Goal: Navigation & Orientation: Find specific page/section

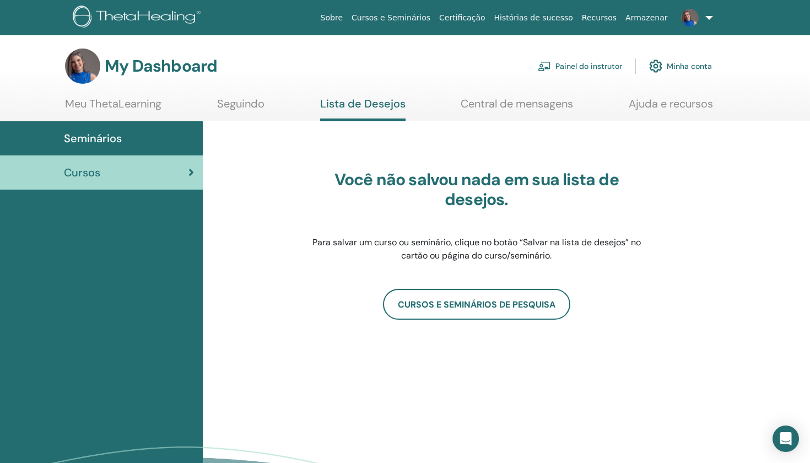
click at [144, 139] on div "Seminários" at bounding box center [101, 138] width 185 height 17
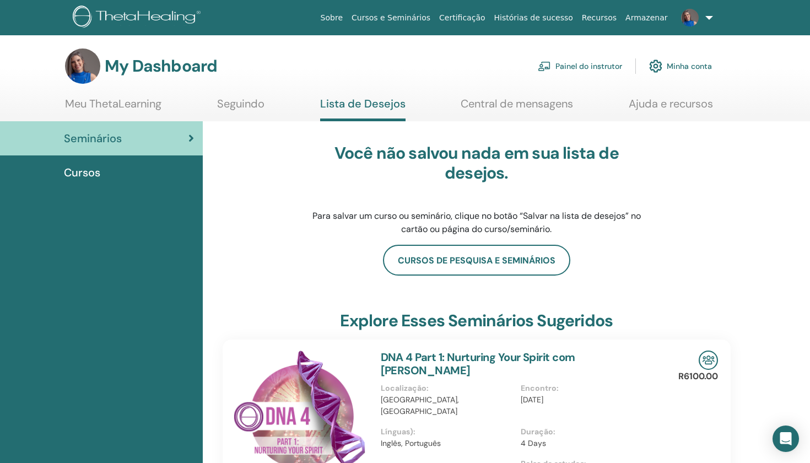
click at [404, 18] on link "Cursos e Seminários" at bounding box center [391, 18] width 88 height 20
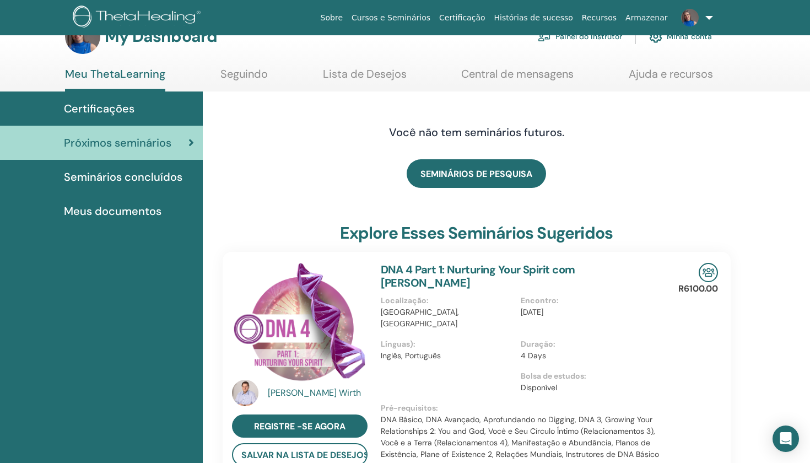
scroll to position [29, 0]
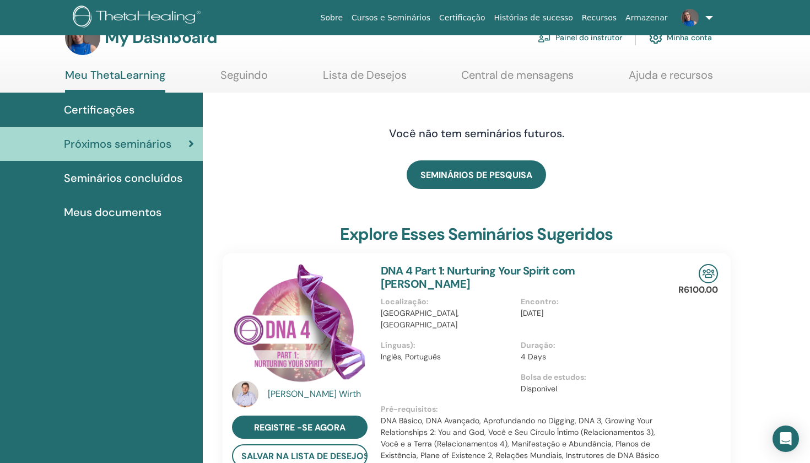
click at [134, 109] on div "Certificações" at bounding box center [101, 109] width 185 height 17
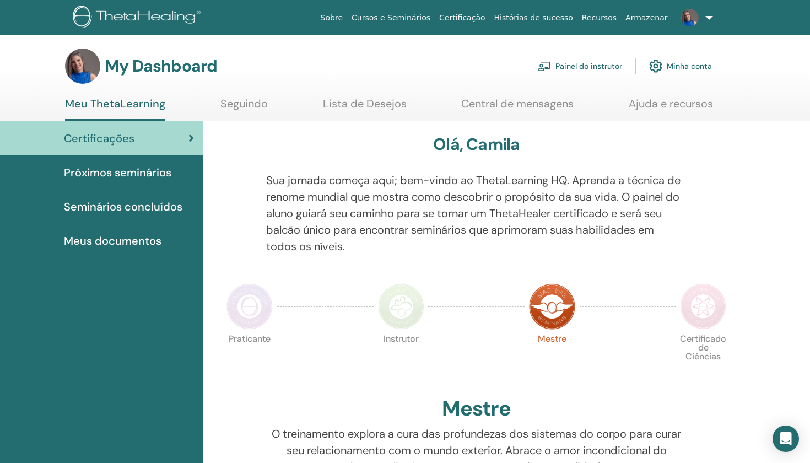
click at [576, 61] on link "Painel do instrutor" at bounding box center [580, 66] width 84 height 24
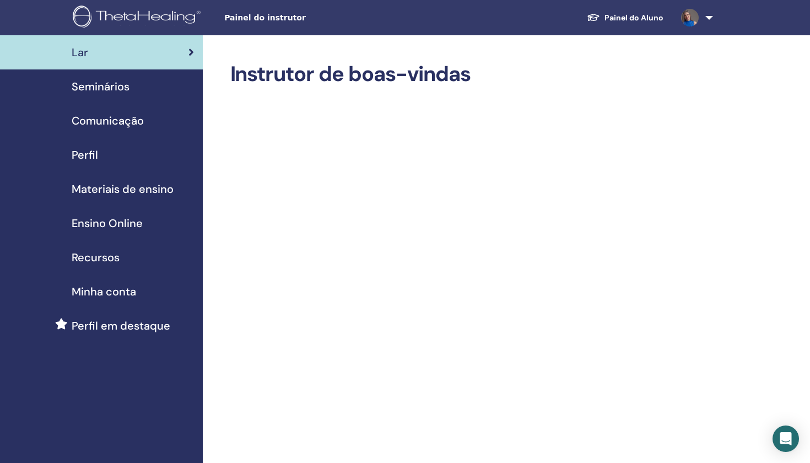
click at [139, 191] on span "Materiais de ensino" at bounding box center [123, 189] width 102 height 17
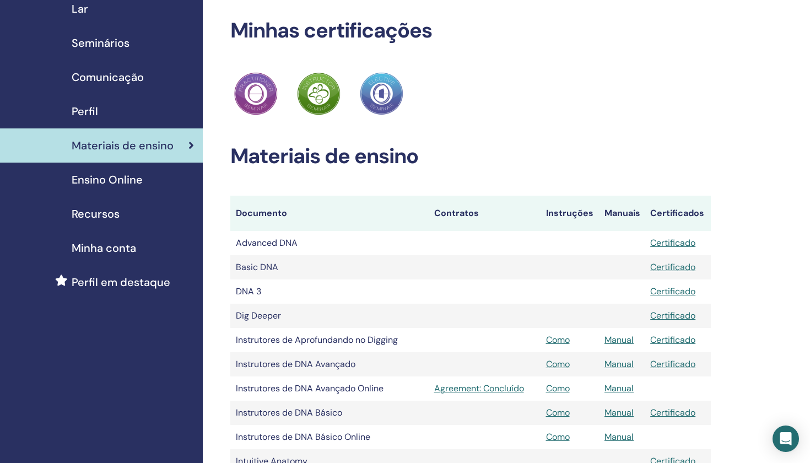
scroll to position [44, 0]
click at [258, 315] on td "Dig Deeper" at bounding box center [329, 315] width 198 height 24
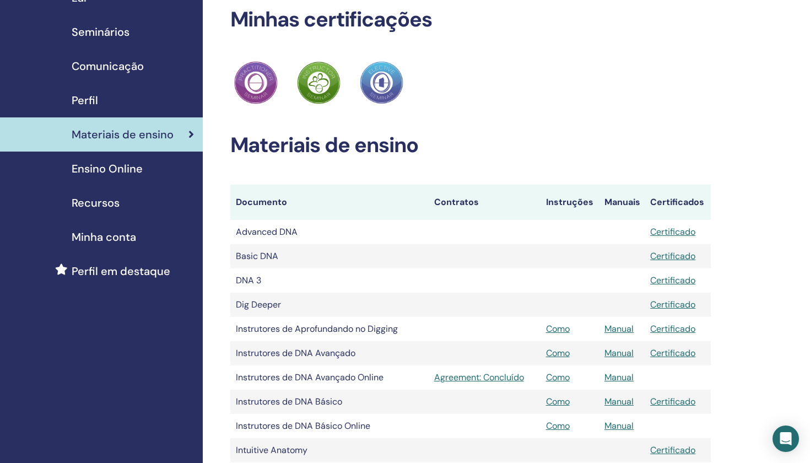
scroll to position [54, 0]
click at [112, 206] on span "Recursos" at bounding box center [96, 203] width 48 height 17
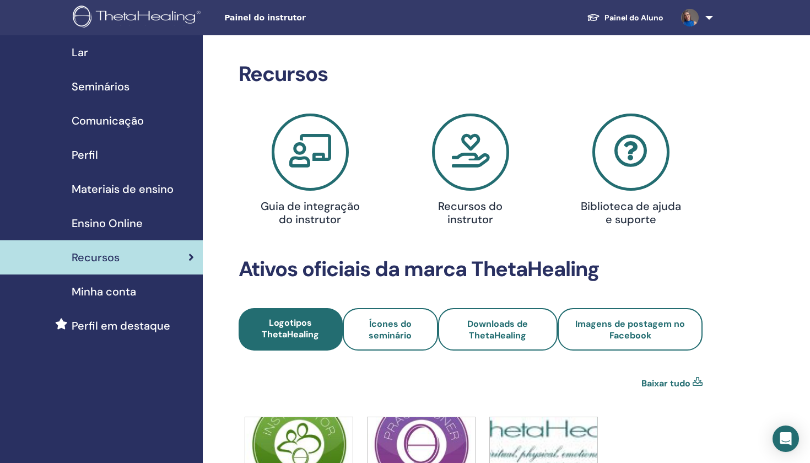
click at [107, 294] on span "Minha conta" at bounding box center [104, 291] width 64 height 17
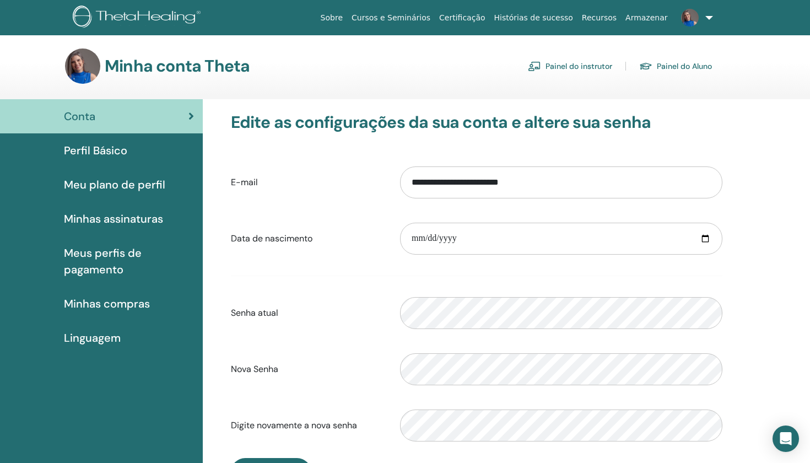
click at [94, 150] on span "Perfil Básico" at bounding box center [95, 150] width 63 height 17
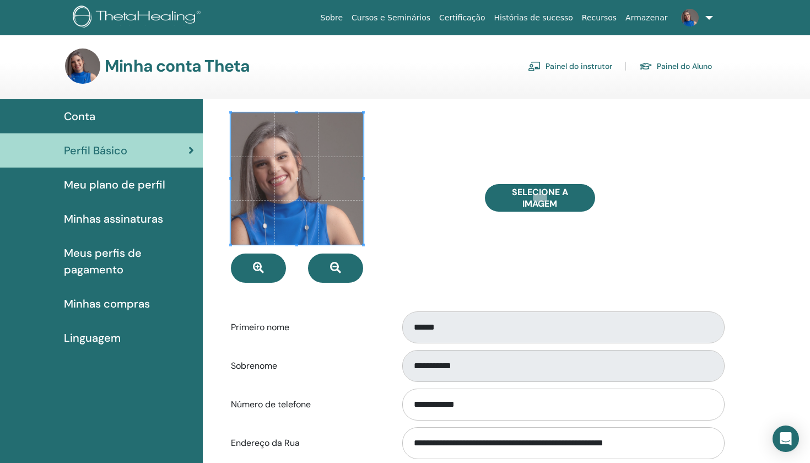
click at [114, 178] on span "Meu plano de perfil" at bounding box center [114, 184] width 101 height 17
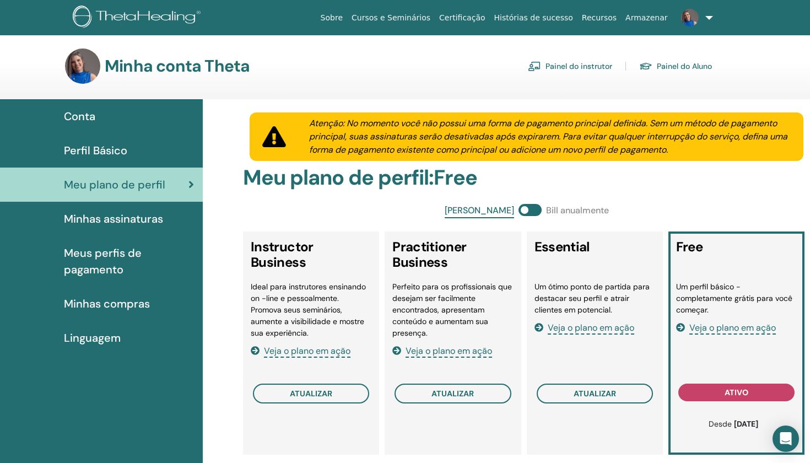
click at [132, 218] on span "Minhas assinaturas" at bounding box center [113, 219] width 99 height 17
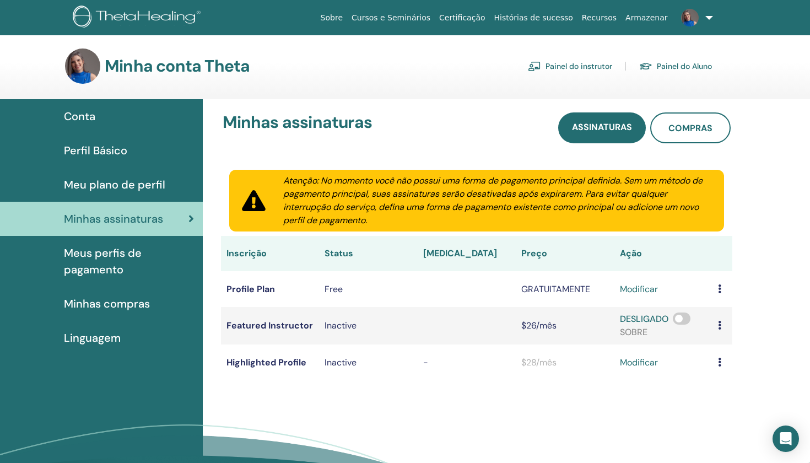
click at [112, 267] on span "Meus perfis de pagamento" at bounding box center [129, 261] width 130 height 33
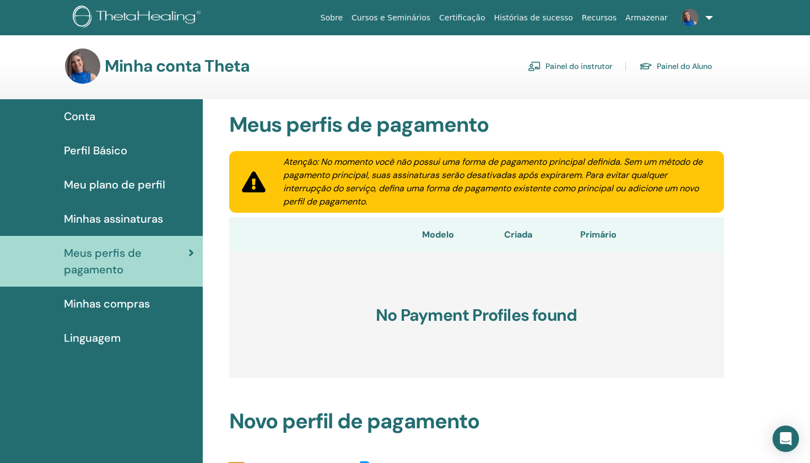
click at [110, 306] on span "Minhas compras" at bounding box center [107, 303] width 86 height 17
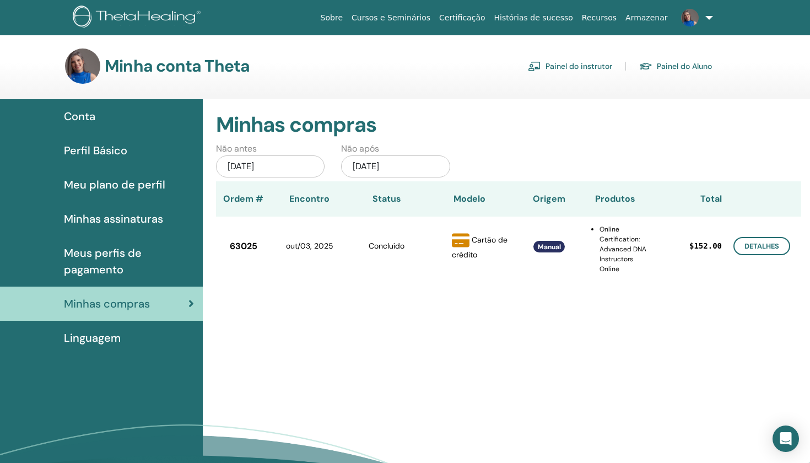
click at [83, 121] on span "Conta" at bounding box center [79, 116] width 31 height 17
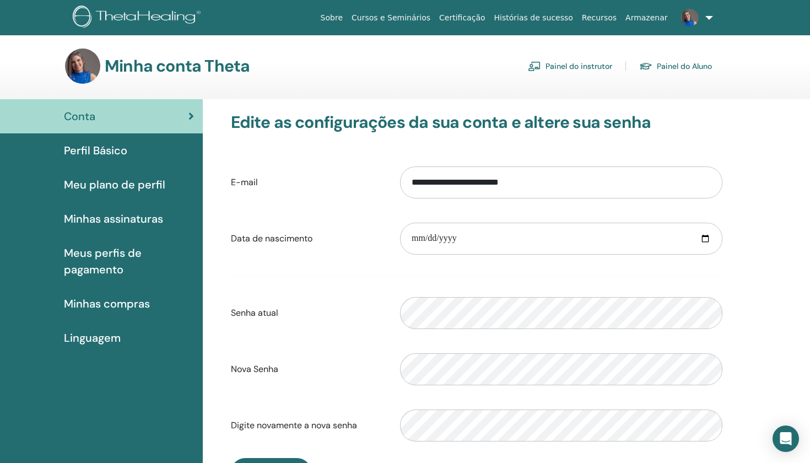
click at [564, 74] on link "Painel do instrutor" at bounding box center [570, 66] width 84 height 18
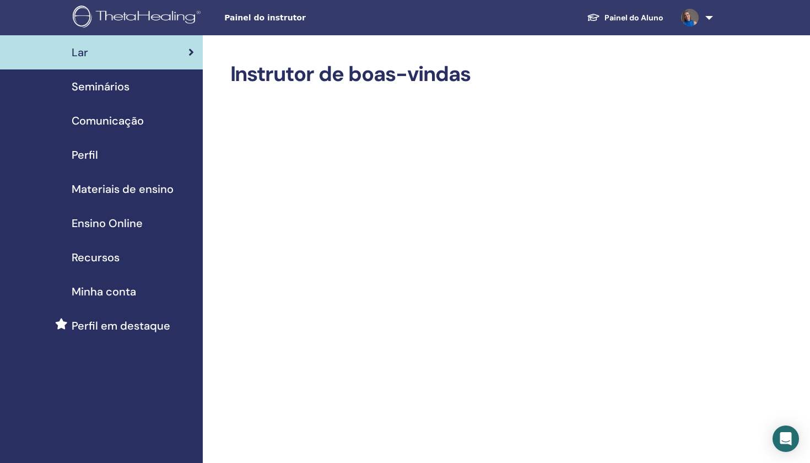
click at [105, 225] on span "Ensino Online" at bounding box center [107, 223] width 71 height 17
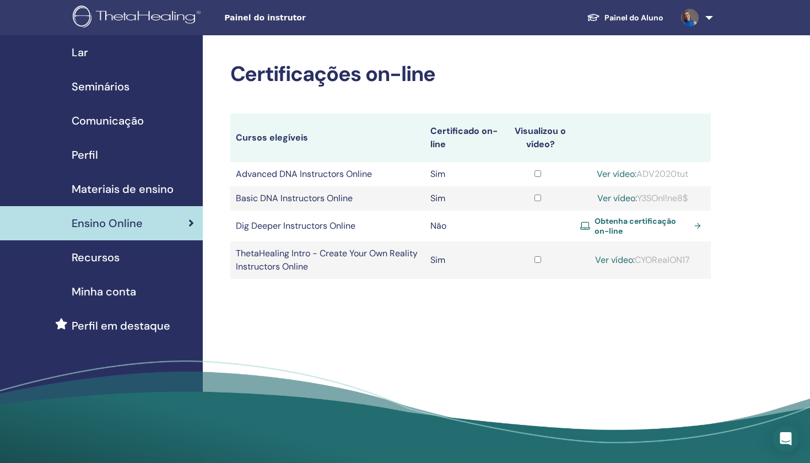
click at [652, 20] on link "Painel do Aluno" at bounding box center [625, 18] width 94 height 20
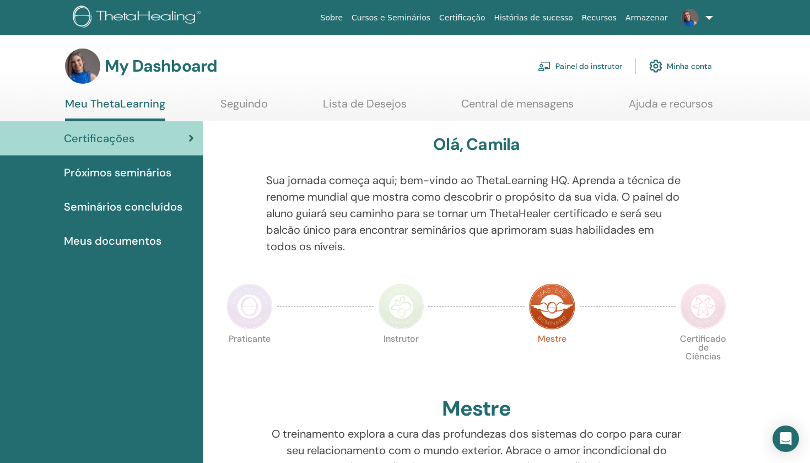
click at [708, 19] on link at bounding box center [694, 17] width 45 height 35
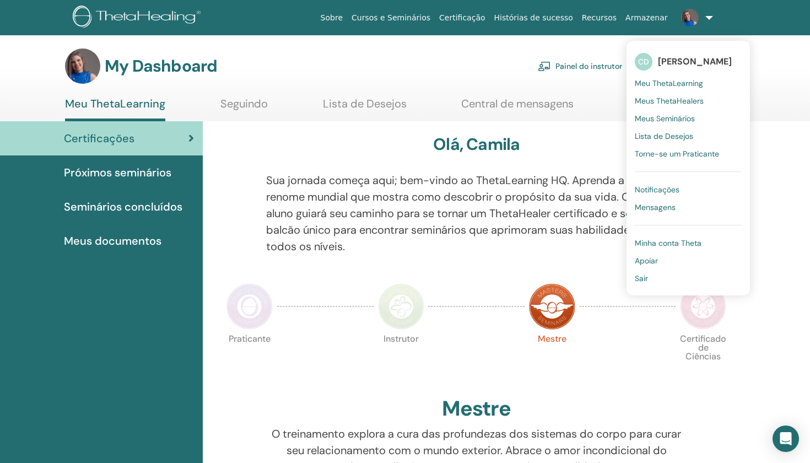
click at [650, 121] on span "Meus Seminários" at bounding box center [665, 119] width 60 height 10
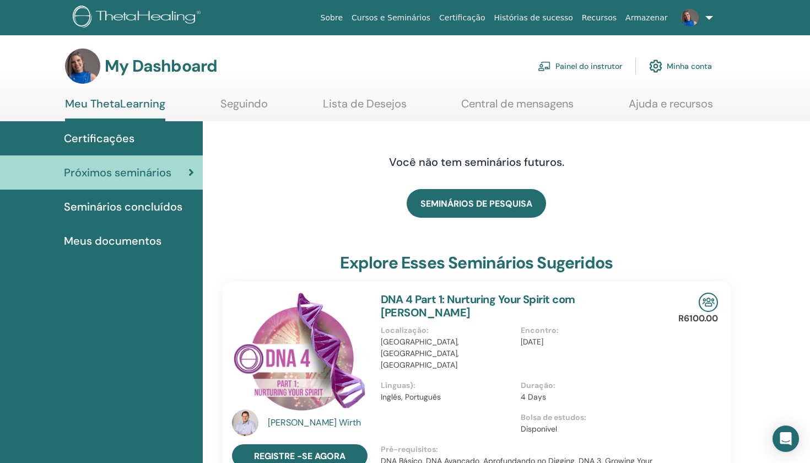
click at [114, 138] on span "Certificações" at bounding box center [99, 138] width 71 height 17
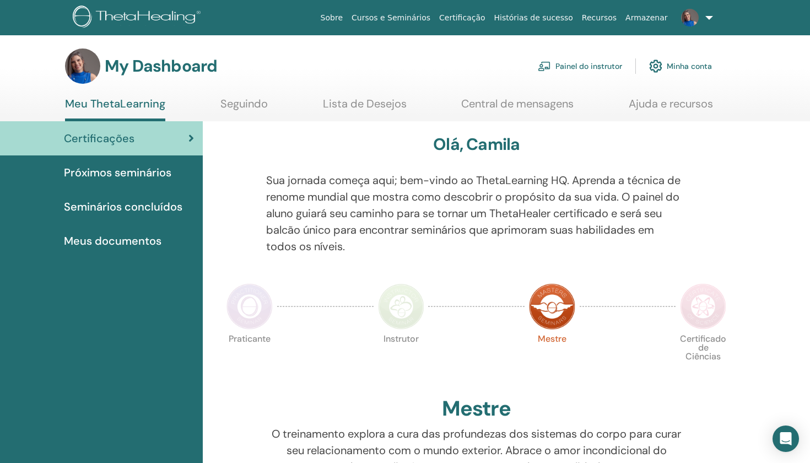
click at [133, 171] on span "Próximos seminários" at bounding box center [117, 172] width 107 height 17
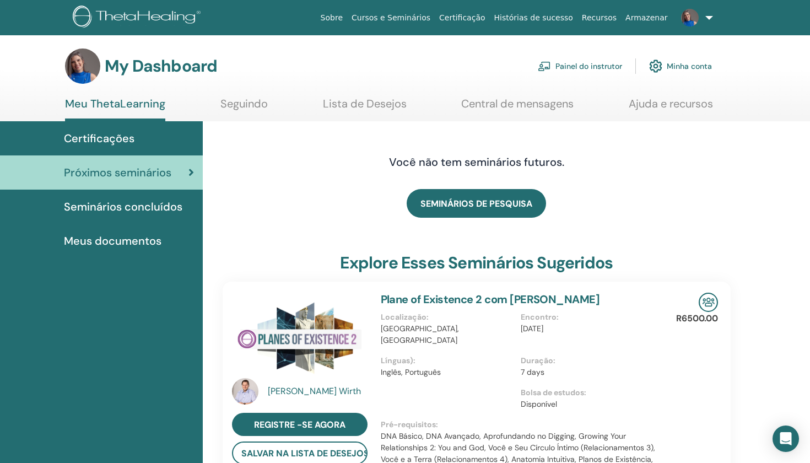
click at [645, 106] on link "Ajuda e recursos" at bounding box center [671, 107] width 84 height 21
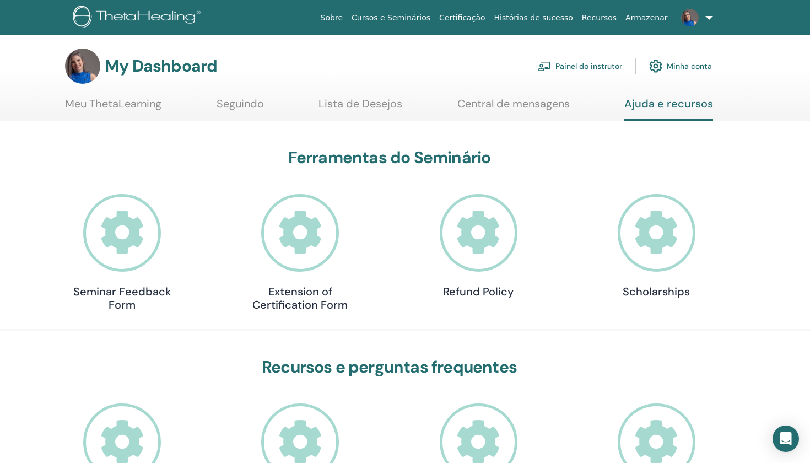
click at [138, 107] on link "Meu ThetaLearning" at bounding box center [113, 107] width 96 height 21
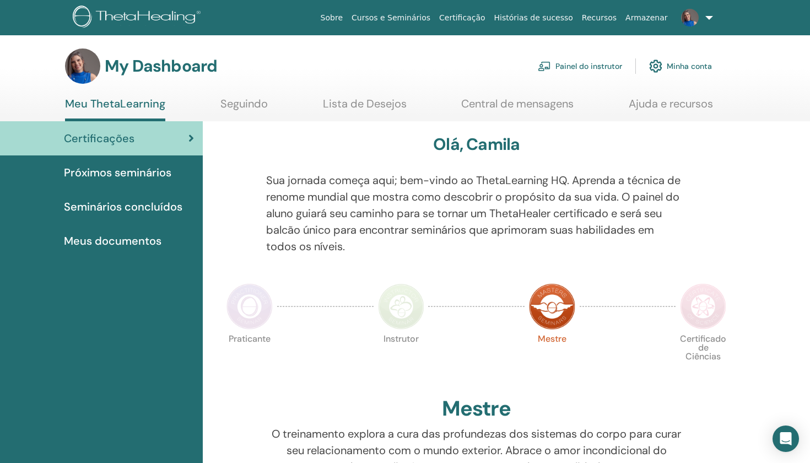
click at [131, 172] on span "Próximos seminários" at bounding box center [117, 172] width 107 height 17
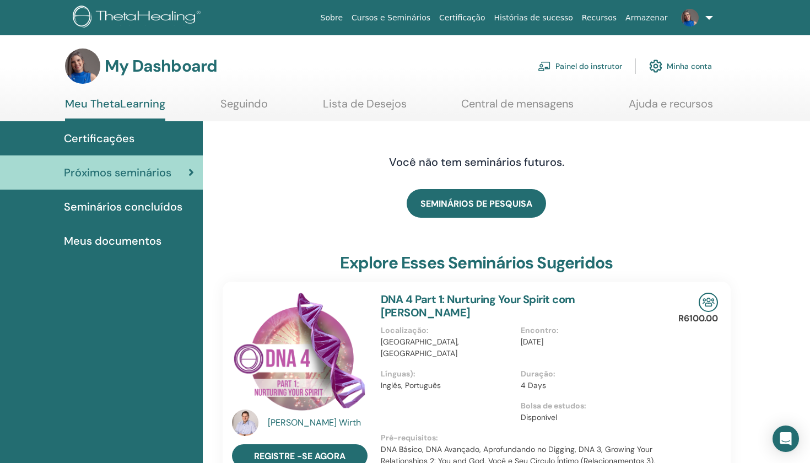
click at [106, 176] on span "Próximos seminários" at bounding box center [117, 172] width 107 height 17
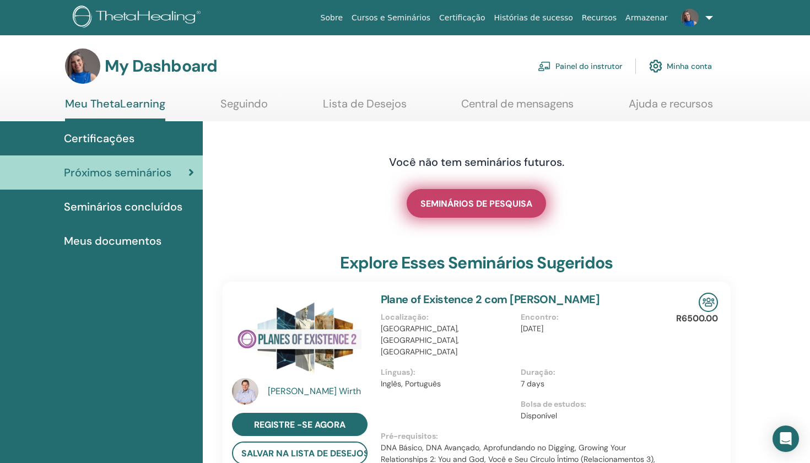
click at [455, 207] on span "SEMINÁRIOS DE PESQUISA" at bounding box center [477, 204] width 112 height 12
